Goal: Information Seeking & Learning: Learn about a topic

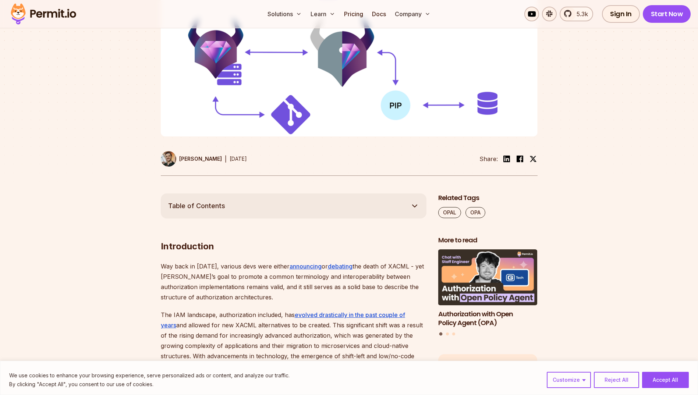
scroll to position [257, 0]
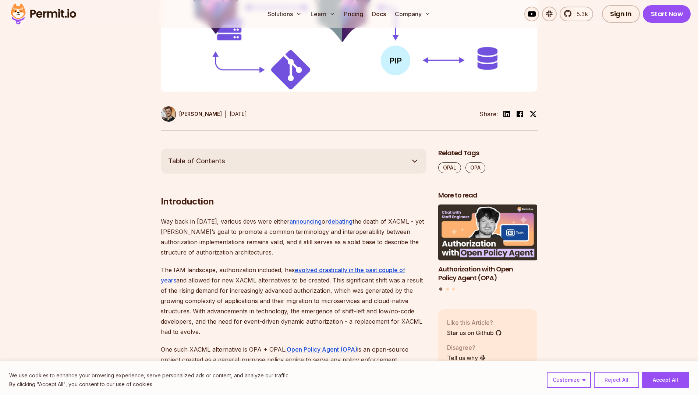
click at [238, 250] on p "Way back in [DATE], various devs were either announcing or debating the death o…" at bounding box center [294, 236] width 266 height 41
click at [243, 253] on p "Way back in [DATE], various devs were either announcing or debating the death o…" at bounding box center [294, 236] width 266 height 41
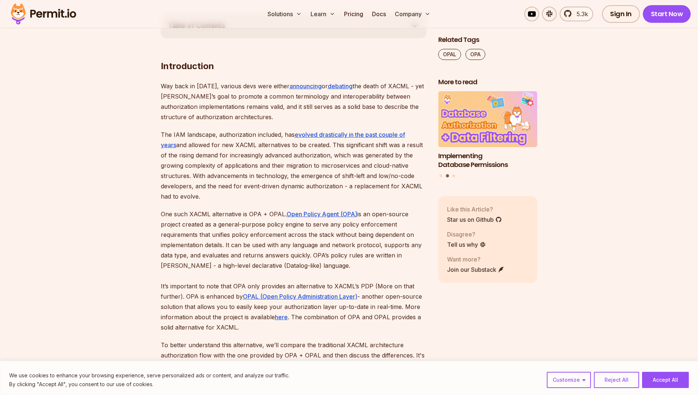
scroll to position [405, 0]
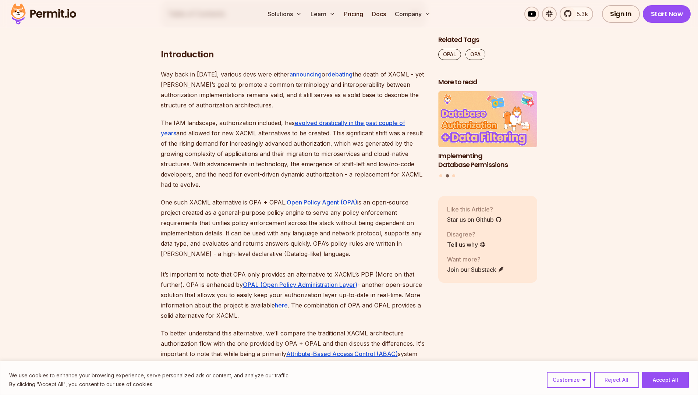
click at [206, 185] on p "The IAM landscape, authorization included, has evolved drastically in the past …" at bounding box center [294, 154] width 266 height 72
drag, startPoint x: 207, startPoint y: 185, endPoint x: 297, endPoint y: 263, distance: 118.9
drag, startPoint x: 297, startPoint y: 263, endPoint x: 377, endPoint y: 260, distance: 80.6
click at [377, 260] on p "One such XACML alternative is OPA + OPAL. Open Policy Agent (OPA) is an open-so…" at bounding box center [294, 259] width 266 height 124
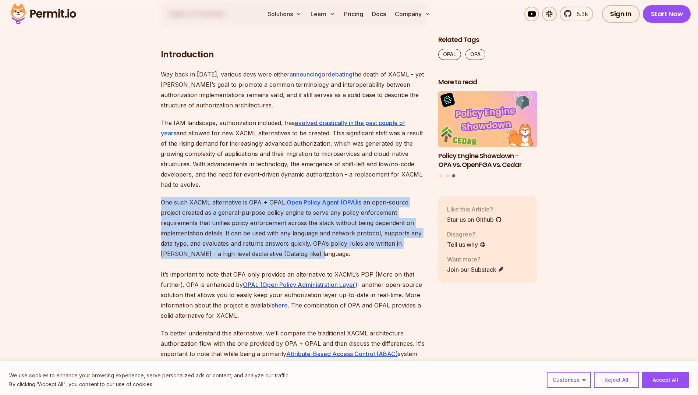
drag, startPoint x: 333, startPoint y: 259, endPoint x: 131, endPoint y: 202, distance: 209.8
drag, startPoint x: 131, startPoint y: 202, endPoint x: 74, endPoint y: 216, distance: 59.6
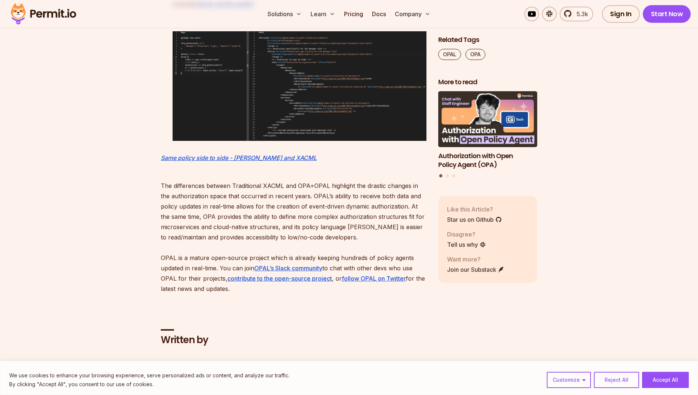
scroll to position [2611, 0]
